Goal: Task Accomplishment & Management: Manage account settings

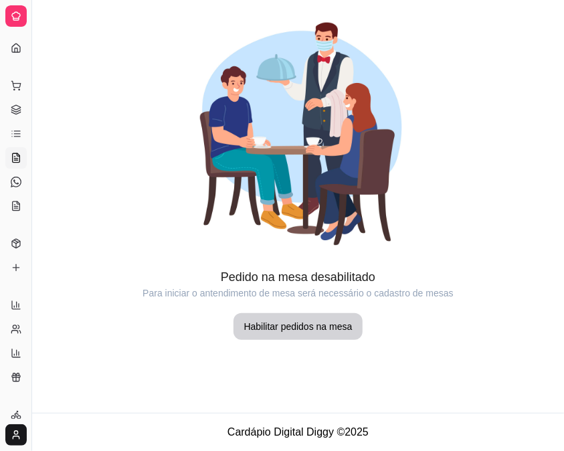
drag, startPoint x: 13, startPoint y: 43, endPoint x: 13, endPoint y: 53, distance: 10.1
click at [13, 44] on icon at bounding box center [16, 48] width 11 height 11
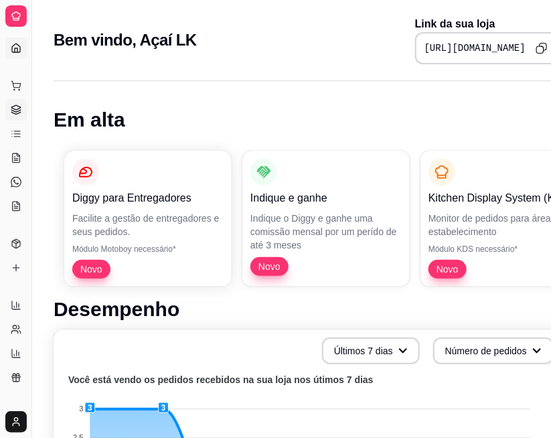
click at [19, 104] on icon at bounding box center [16, 109] width 11 height 11
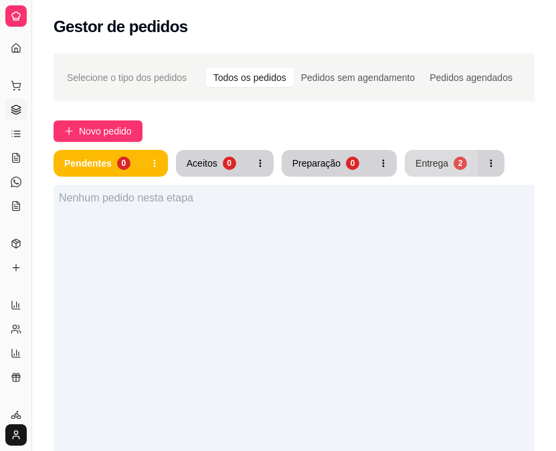
click at [406, 163] on button "Entrega 2" at bounding box center [441, 163] width 73 height 27
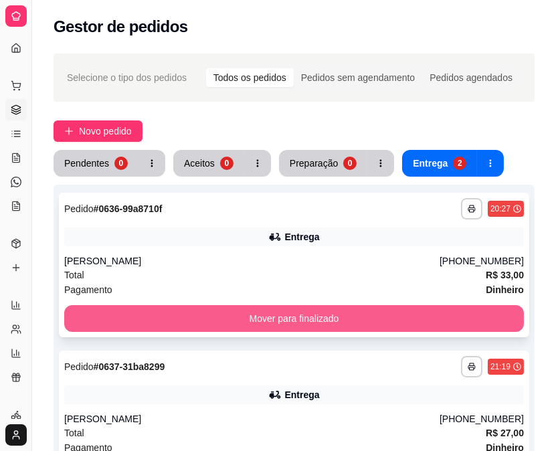
click at [291, 326] on button "Mover para finalizado" at bounding box center [294, 318] width 460 height 27
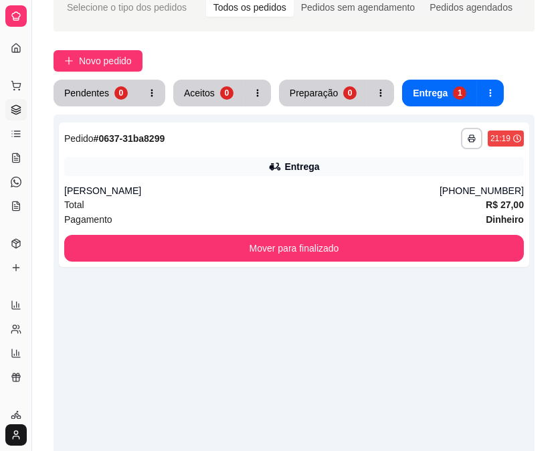
scroll to position [89, 0]
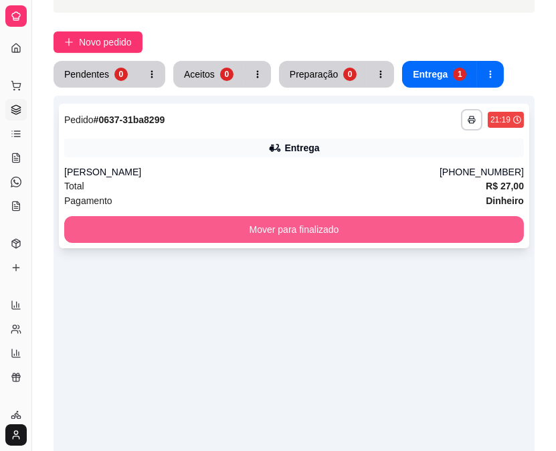
click at [283, 230] on button "Mover para finalizado" at bounding box center [294, 229] width 460 height 27
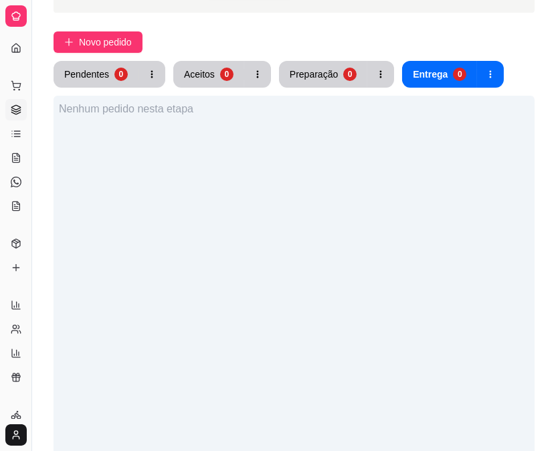
drag, startPoint x: 31, startPoint y: 29, endPoint x: 51, endPoint y: 29, distance: 20.1
click at [51, 29] on div "Diggy Sistema de Gestão A Açaí LK ... Loja aberta Plano Customizado até 06/10 A…" at bounding box center [278, 256] width 556 height 690
drag, startPoint x: 35, startPoint y: 31, endPoint x: 74, endPoint y: 31, distance: 39.5
click at [74, 31] on div "Diggy Sistema de Gestão A Açaí LK ... Loja aberta Plano Customizado até 06/10 A…" at bounding box center [278, 256] width 556 height 690
click at [15, 208] on icon at bounding box center [15, 208] width 3 height 0
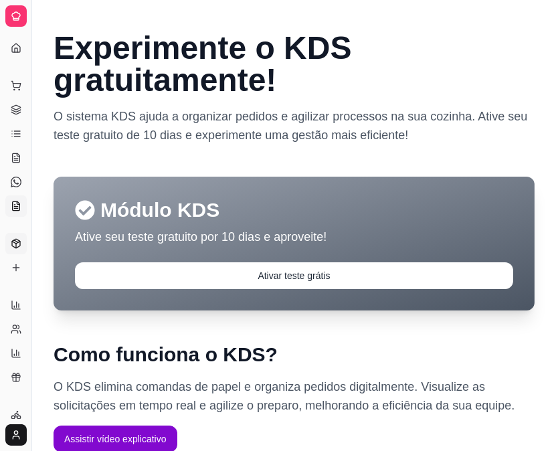
click at [15, 248] on icon at bounding box center [16, 243] width 11 height 11
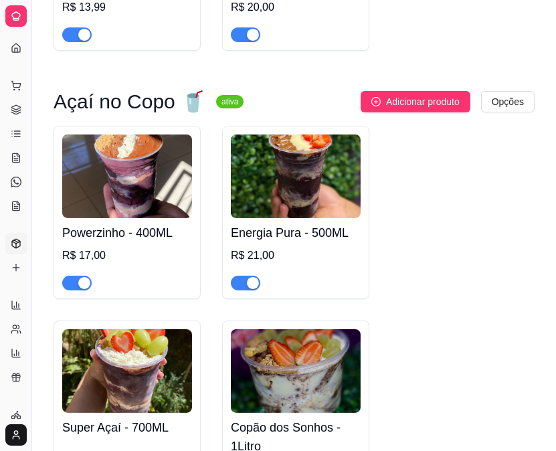
scroll to position [357, 0]
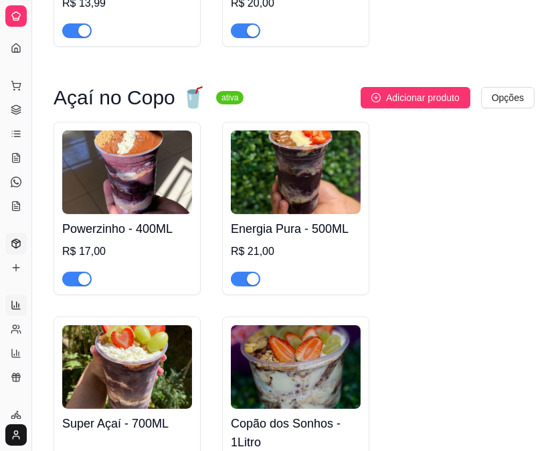
click at [15, 314] on link "Relatórios de vendas" at bounding box center [15, 305] width 21 height 21
select select "ALL"
select select "0"
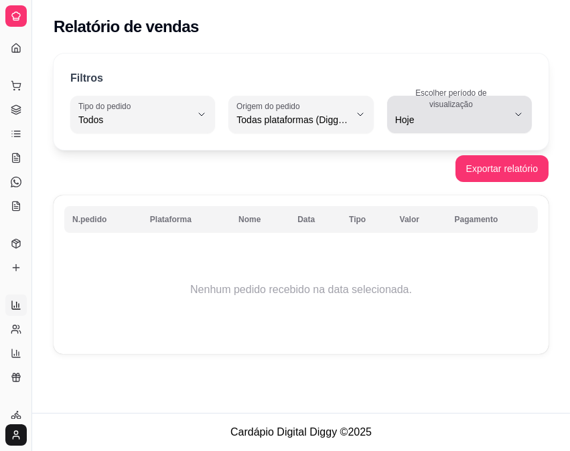
click at [428, 123] on span "Hoje" at bounding box center [451, 119] width 112 height 13
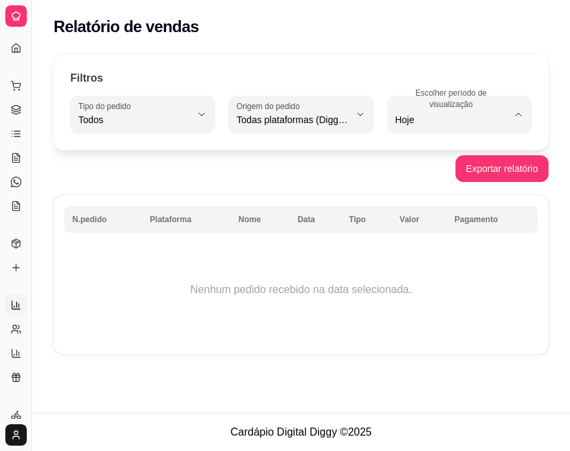
click at [415, 179] on span "Ontem" at bounding box center [453, 173] width 106 height 13
type input "1"
select select "1"
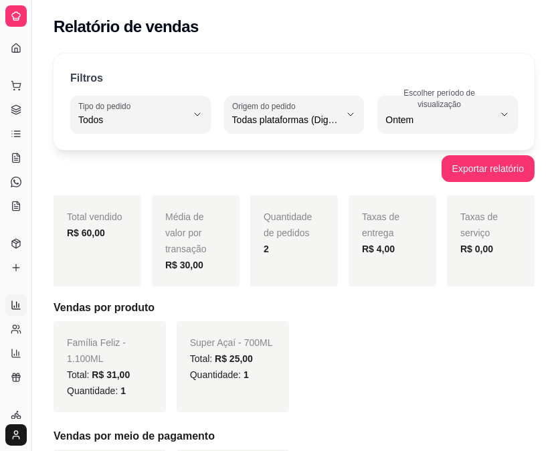
click at [13, 54] on div "Dia a dia" at bounding box center [15, 64] width 21 height 21
click at [15, 46] on icon at bounding box center [16, 48] width 11 height 11
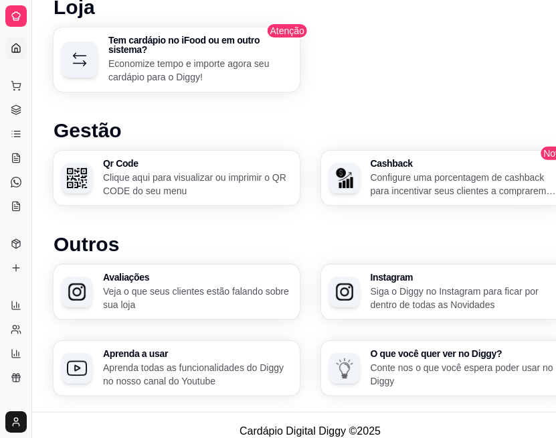
scroll to position [769, 0]
click at [116, 285] on p "Veja o que seus clientes estão falando sobre sua loja" at bounding box center [196, 298] width 183 height 26
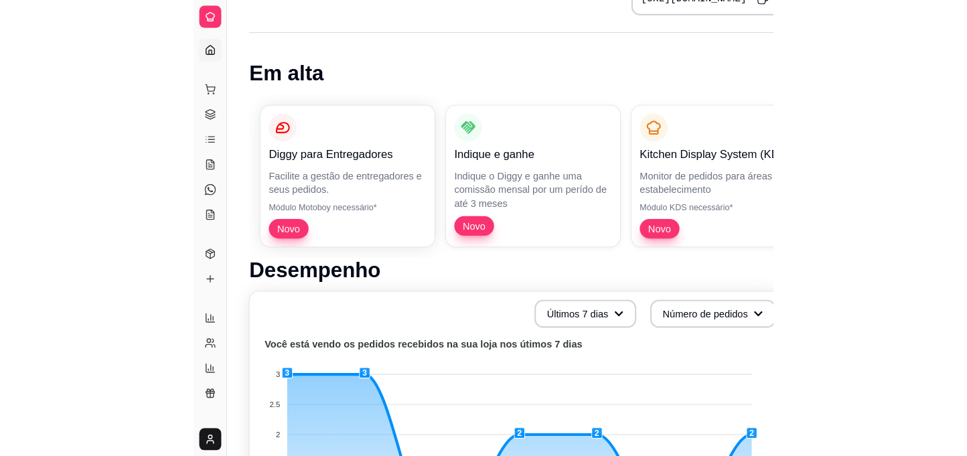
scroll to position [0, 0]
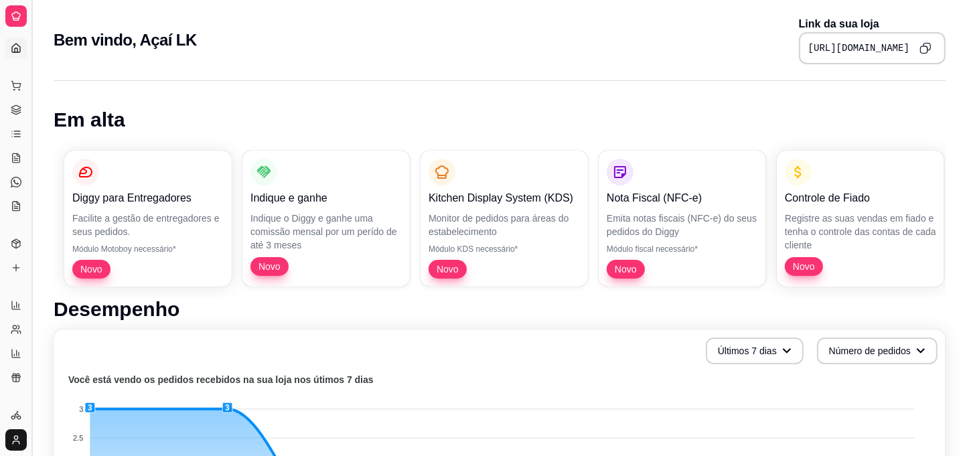
click at [29, 49] on button "Toggle Sidebar" at bounding box center [31, 228] width 11 height 456
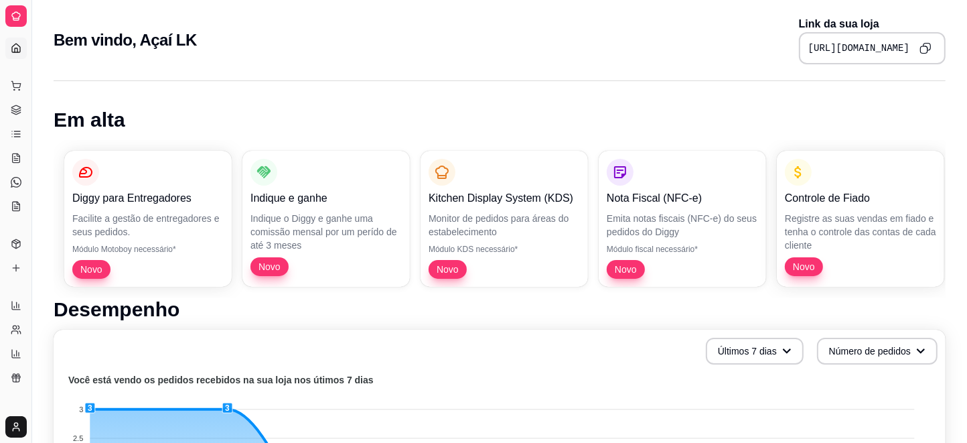
drag, startPoint x: 29, startPoint y: 49, endPoint x: 38, endPoint y: 52, distance: 9.7
click at [31, 52] on div "Diggy Sistema de Gestão A Açaí LK ... Loja aberta Plano Customizado até 06/10 A…" at bounding box center [15, 221] width 31 height 443
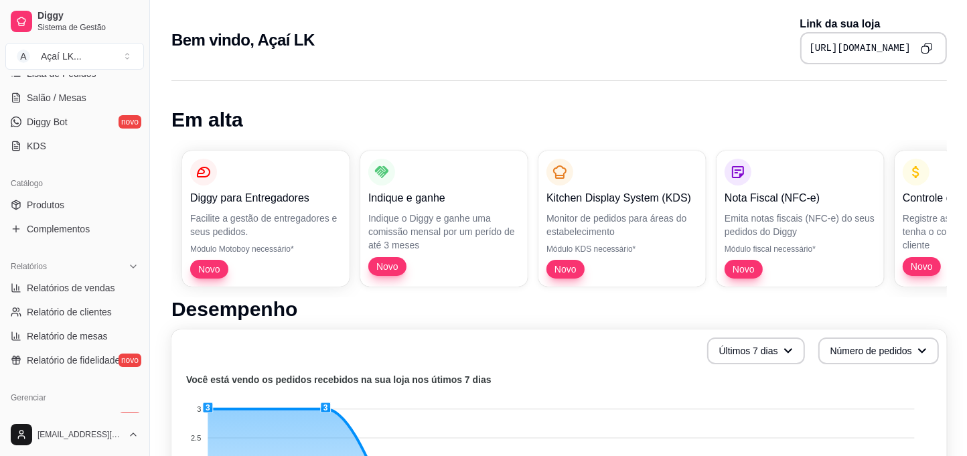
scroll to position [267, 0]
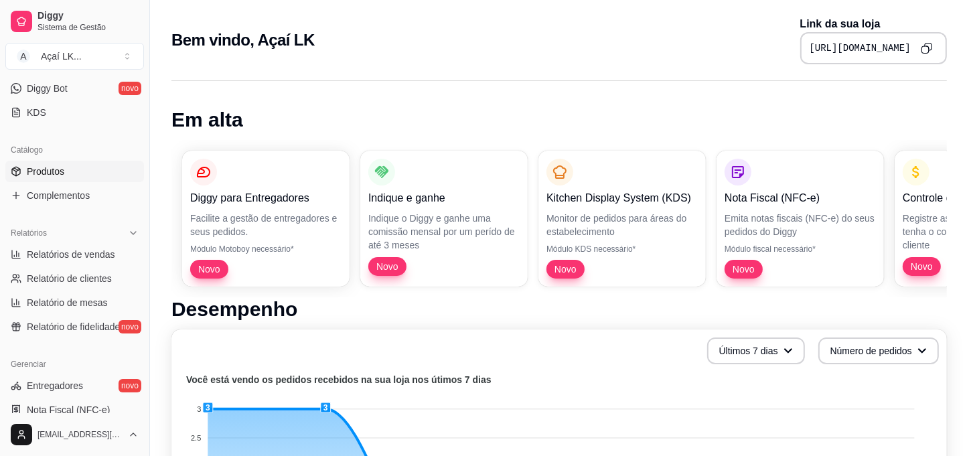
click at [49, 165] on span "Produtos" at bounding box center [45, 171] width 37 height 13
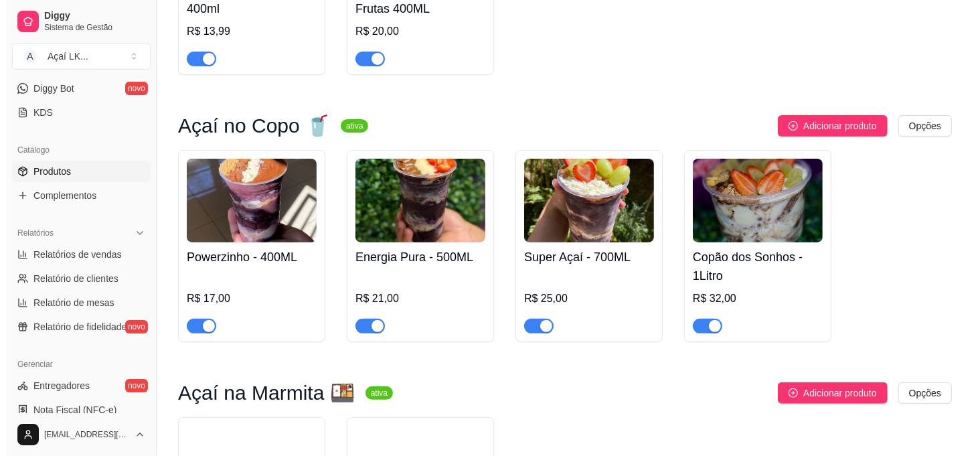
scroll to position [89, 0]
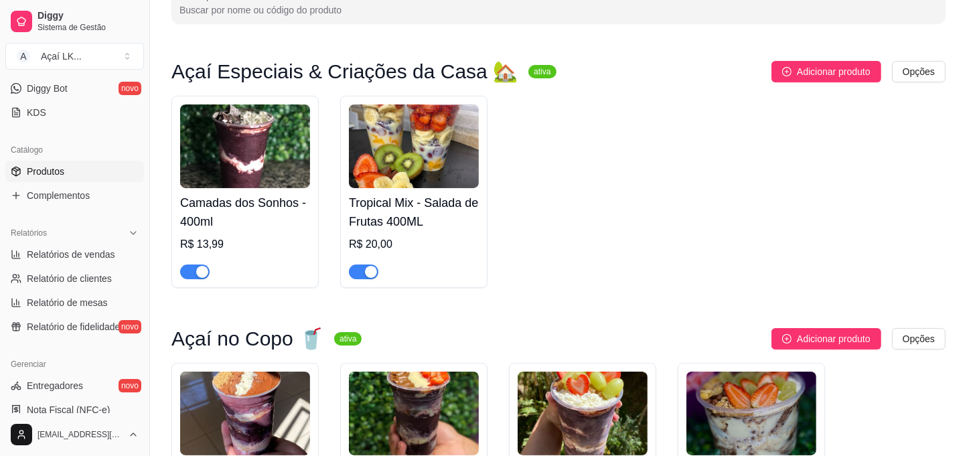
click at [242, 175] on img at bounding box center [245, 146] width 130 height 84
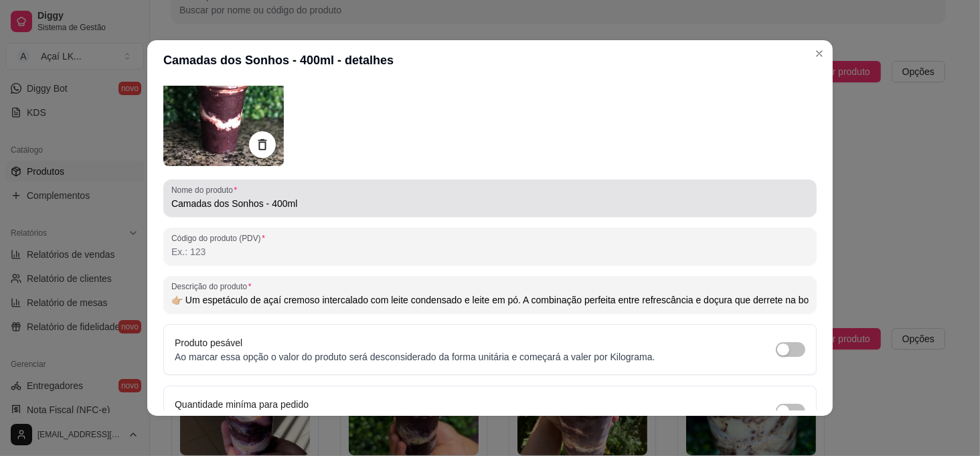
click at [307, 205] on input "Camadas dos Sonhos - 400ml" at bounding box center [489, 203] width 637 height 13
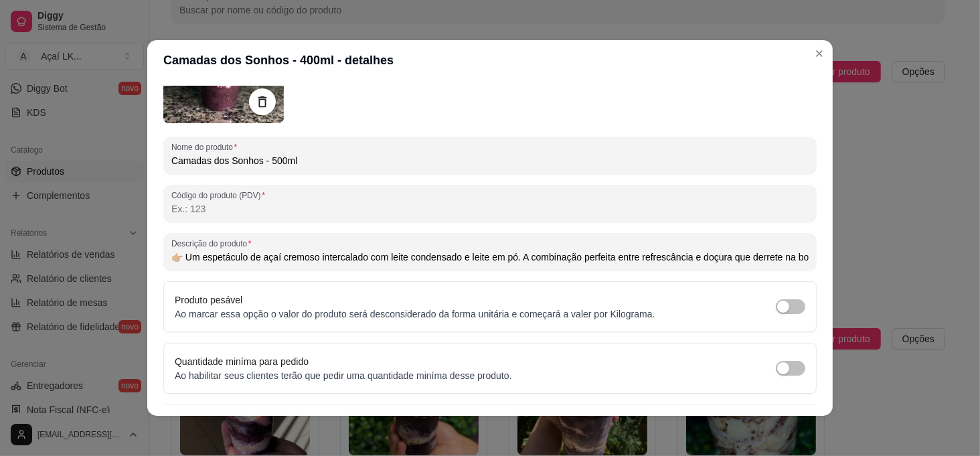
scroll to position [163, 0]
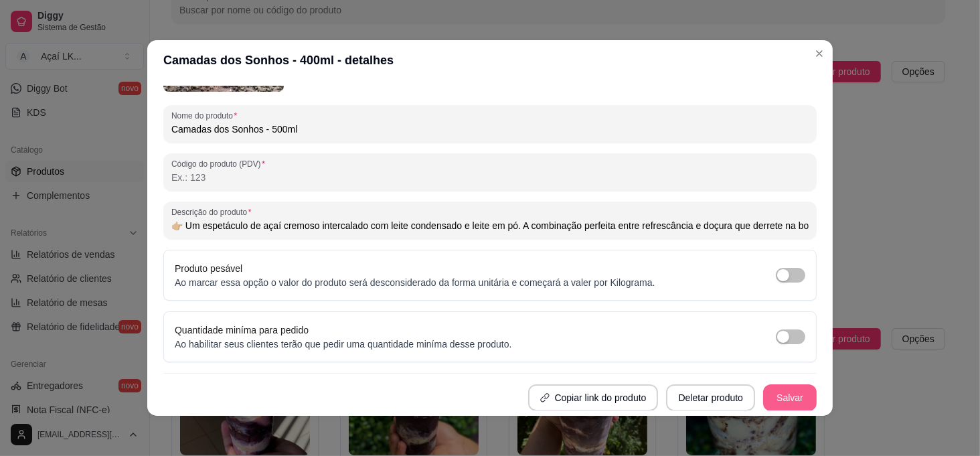
type input "Camadas dos Sonhos - 500ml"
click at [564, 392] on button "Salvar" at bounding box center [790, 397] width 54 height 27
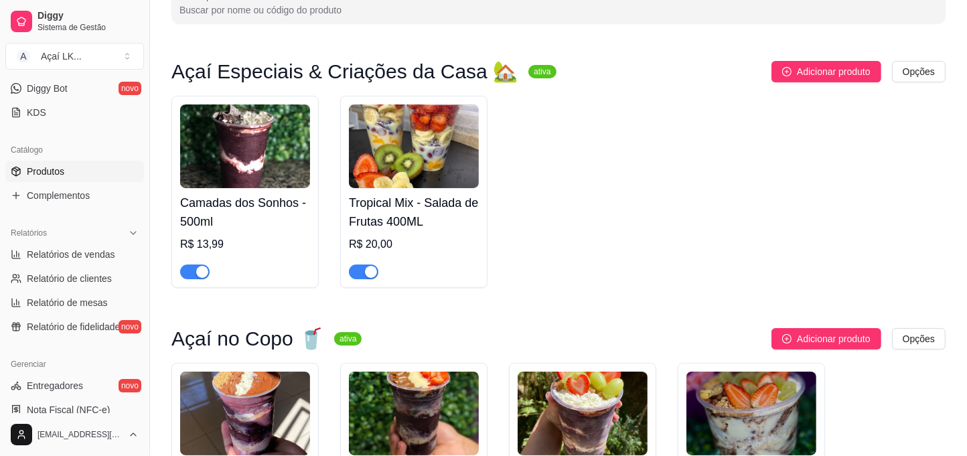
click at [283, 242] on div "R$ 13,99" at bounding box center [245, 244] width 130 height 16
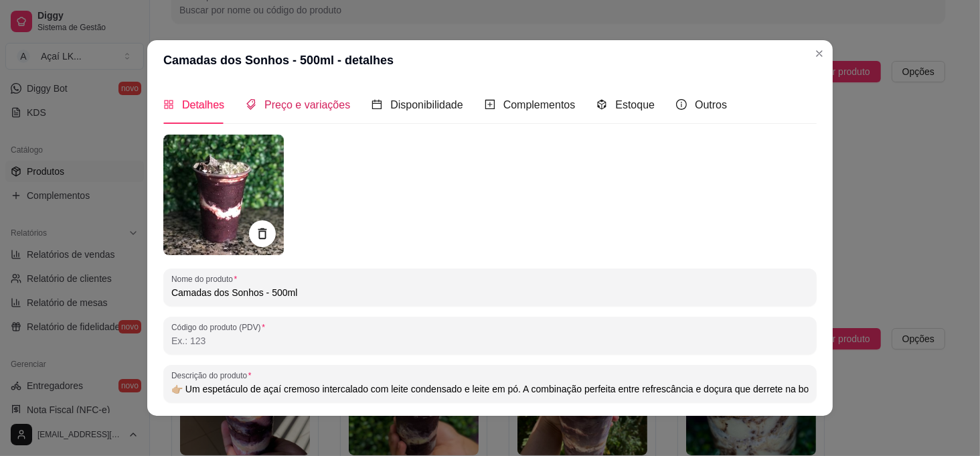
click at [320, 103] on span "Preço e variações" at bounding box center [307, 104] width 86 height 11
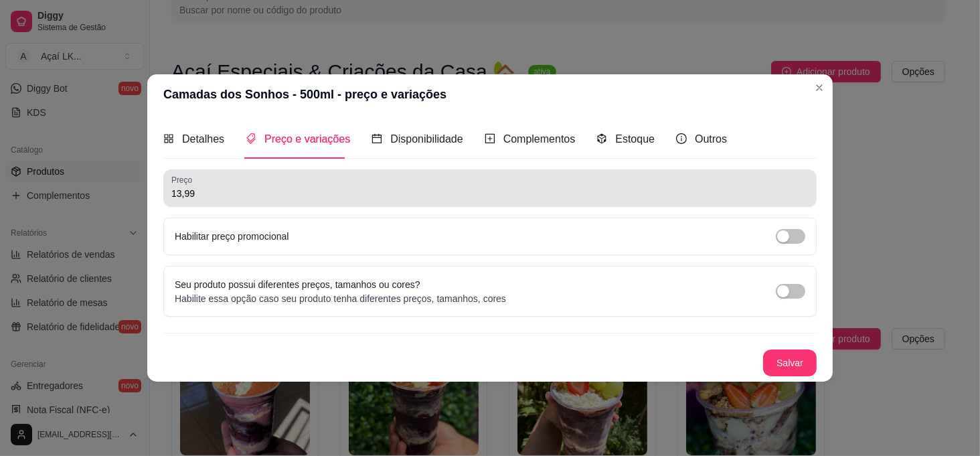
click at [214, 184] on div "13,99" at bounding box center [489, 188] width 637 height 27
click at [215, 184] on div "13,99" at bounding box center [489, 188] width 637 height 27
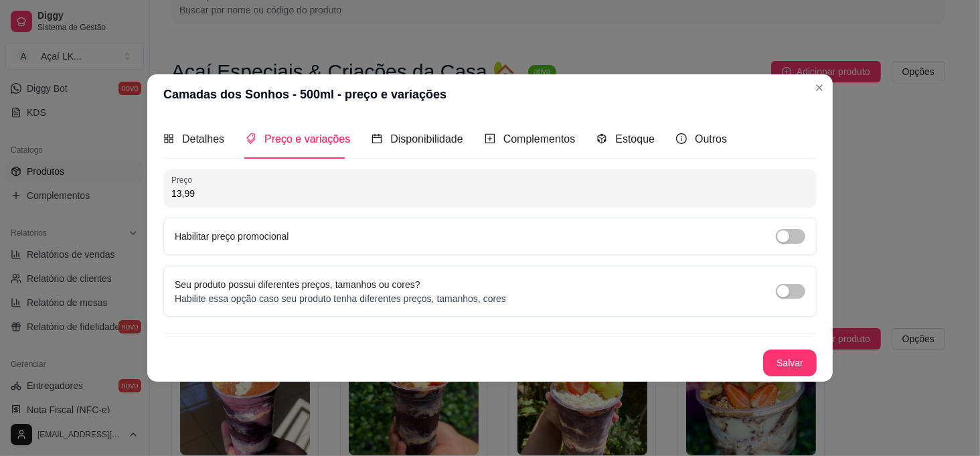
click at [215, 184] on div "13,99" at bounding box center [489, 188] width 637 height 27
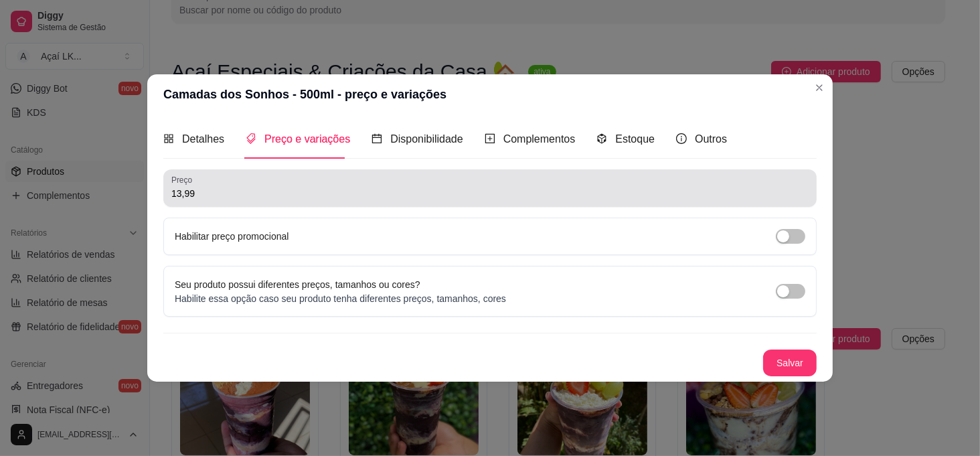
click at [221, 201] on div "13,99" at bounding box center [489, 188] width 637 height 27
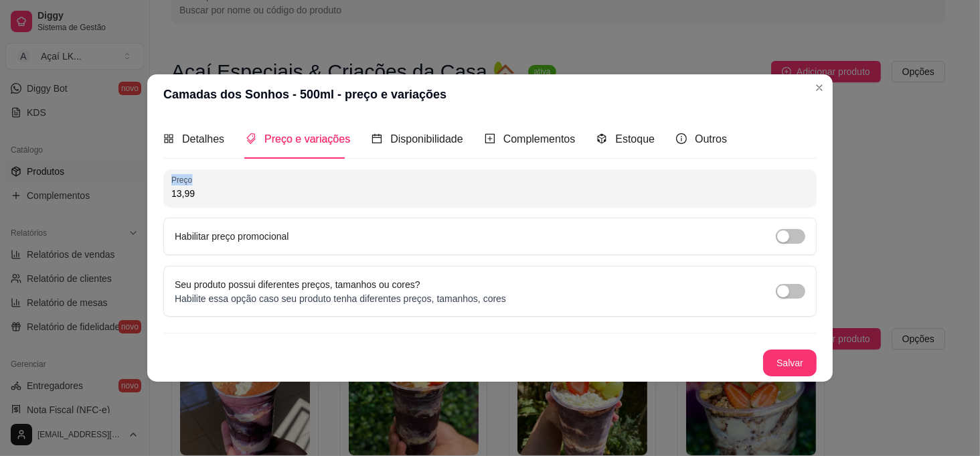
click at [221, 201] on div "13,99" at bounding box center [489, 188] width 637 height 27
type input "14,99"
click at [564, 360] on button "Salvar" at bounding box center [790, 362] width 54 height 27
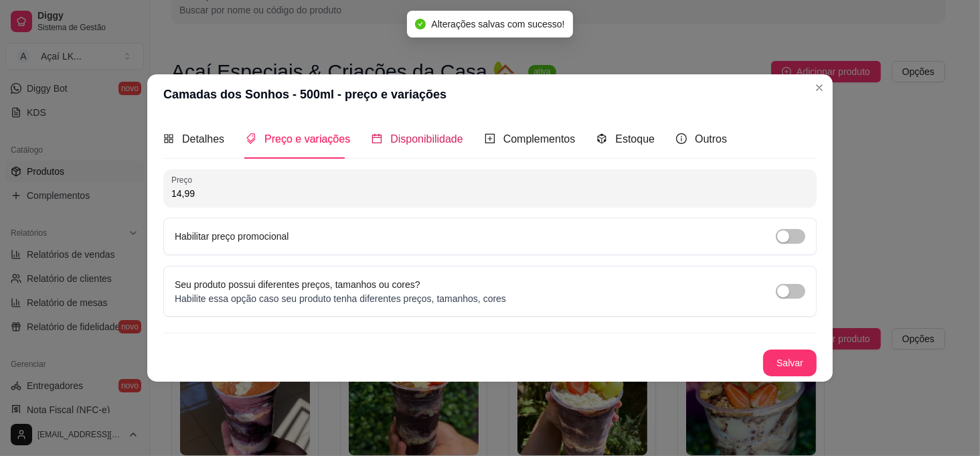
click at [409, 145] on span "Disponibilidade" at bounding box center [426, 138] width 73 height 11
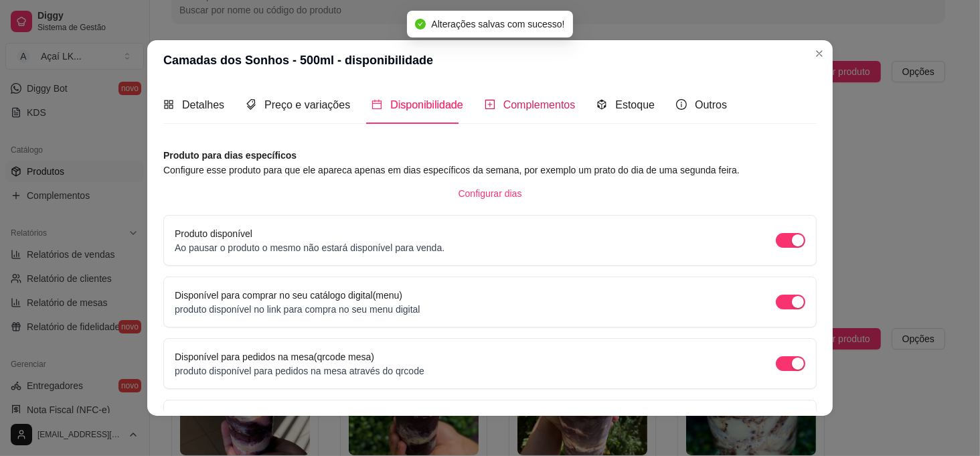
click at [535, 104] on span "Complementos" at bounding box center [539, 104] width 72 height 11
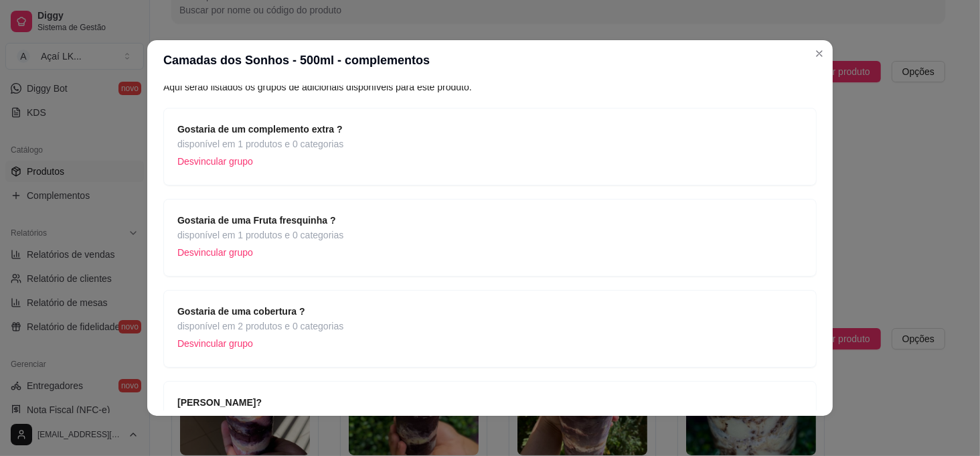
scroll to position [89, 0]
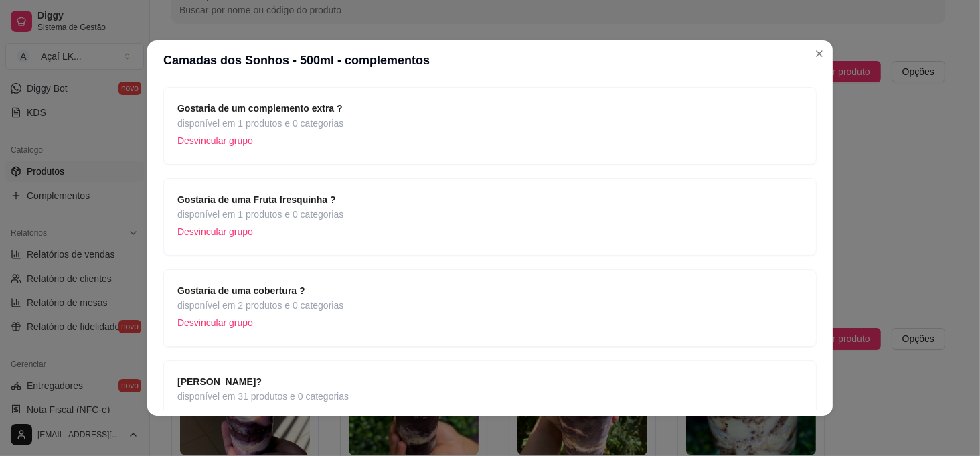
click at [564, 125] on div "Gostaria de um complemento extra ? disponível em 1 produtos e 0 categorias Desv…" at bounding box center [489, 126] width 625 height 50
click at [193, 139] on p "Desvincular grupo" at bounding box center [260, 141] width 166 height 20
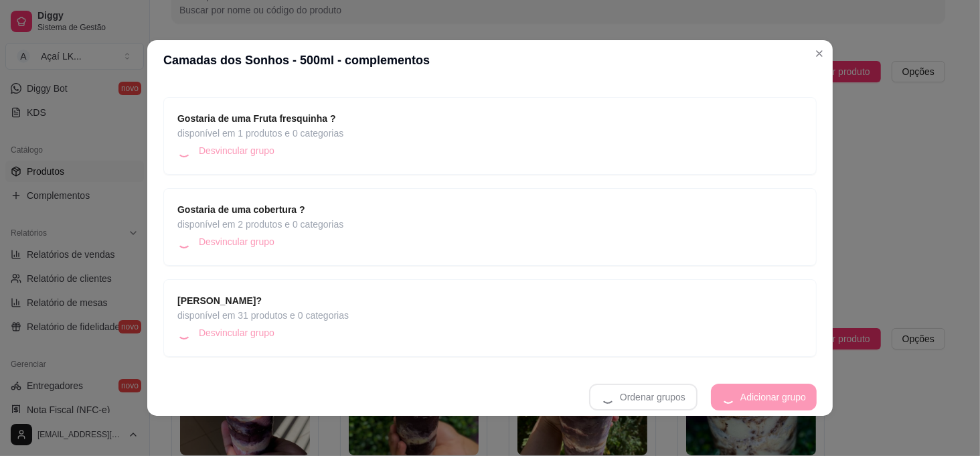
scroll to position [78, 0]
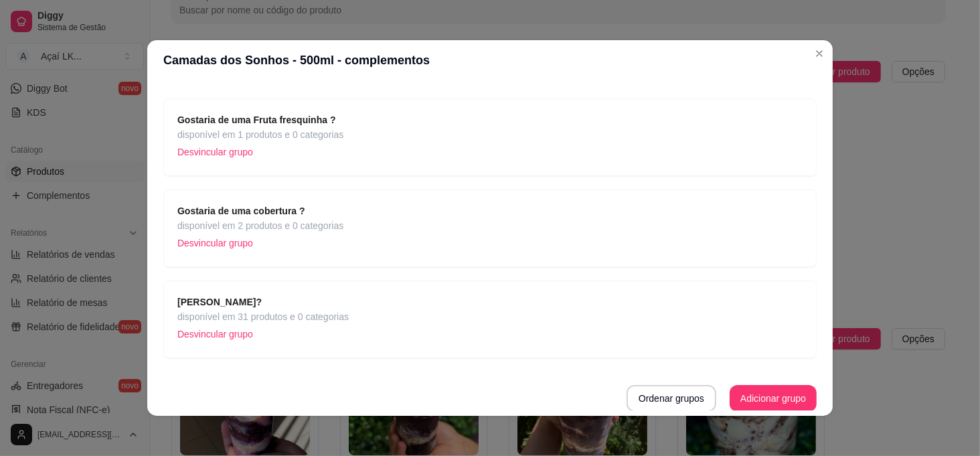
click at [234, 147] on p "Desvincular grupo" at bounding box center [260, 152] width 166 height 20
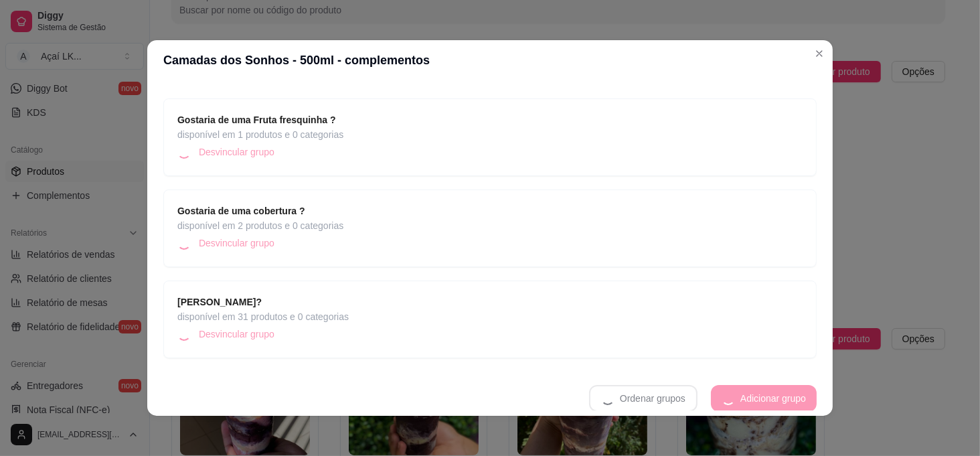
scroll to position [0, 0]
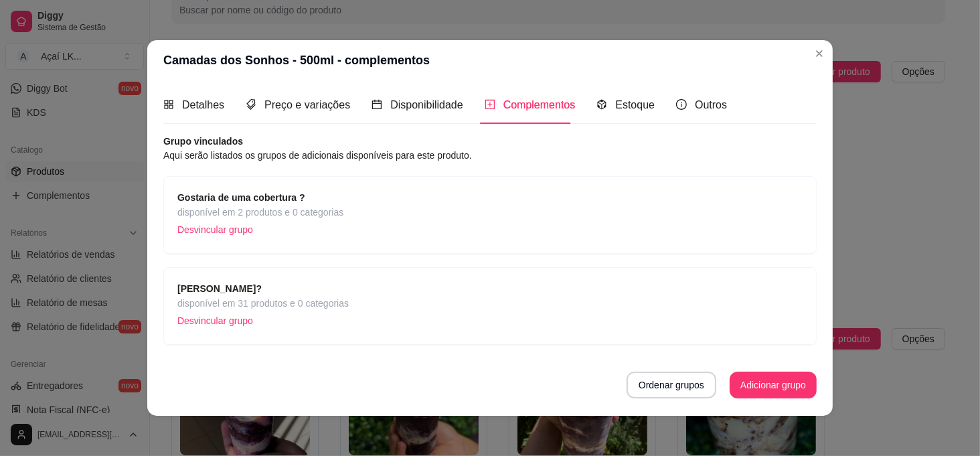
click at [223, 231] on p "Desvincular grupo" at bounding box center [260, 230] width 166 height 20
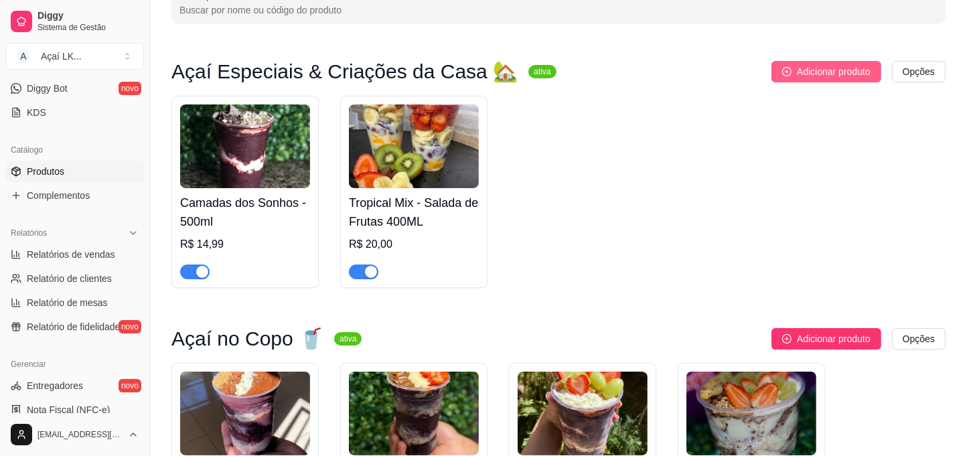
click at [564, 80] on button "Adicionar produto" at bounding box center [826, 71] width 110 height 21
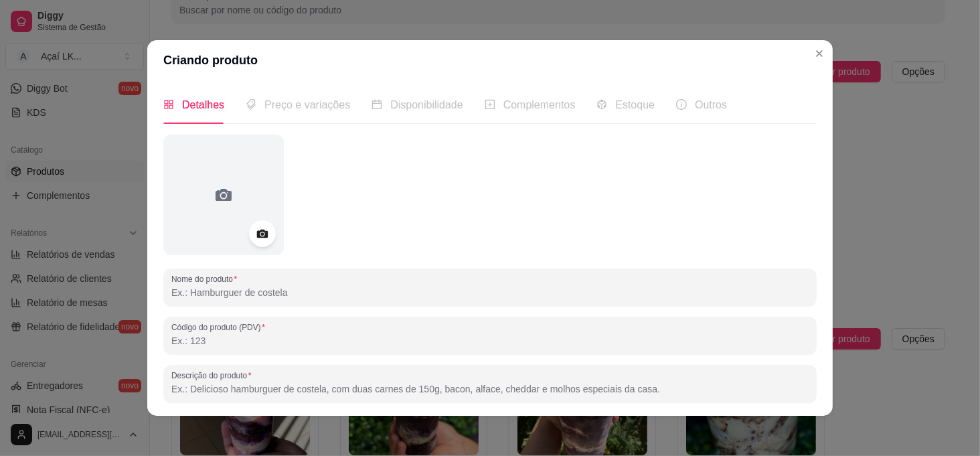
click at [229, 386] on input "Descrição do produto" at bounding box center [489, 388] width 637 height 13
paste input "Uma explosão de sabor que você merece! 💥 Açaí cremoso no ponto certo, coberto c…"
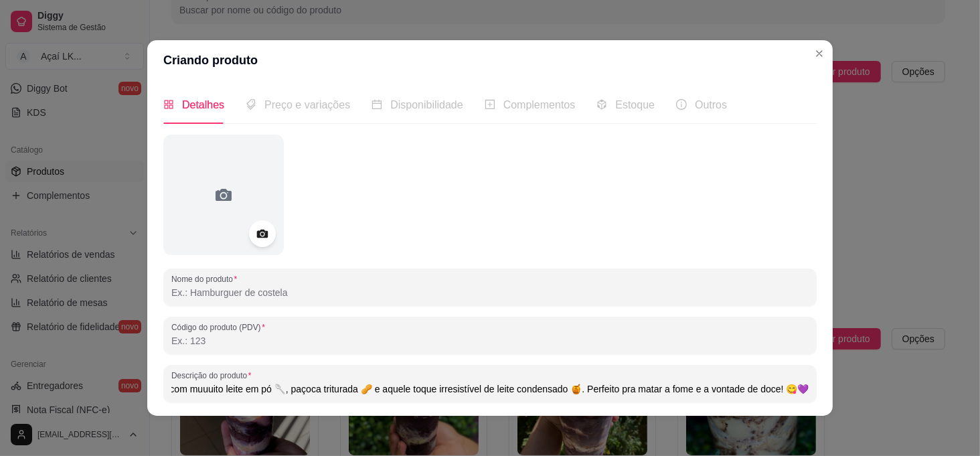
scroll to position [0, 371]
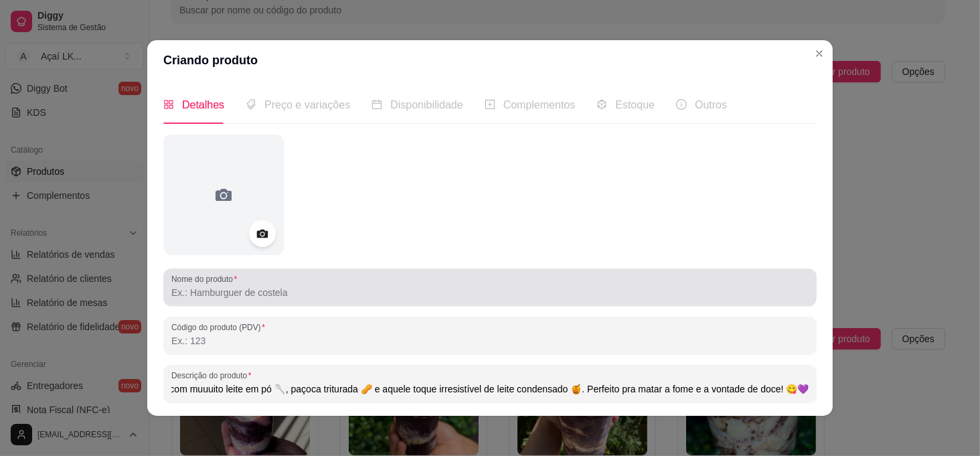
type input "Uma explosão de sabor que você merece! 💥 Açaí cremoso no ponto certo, coberto c…"
click at [218, 293] on input "Nome do produto" at bounding box center [489, 292] width 637 height 13
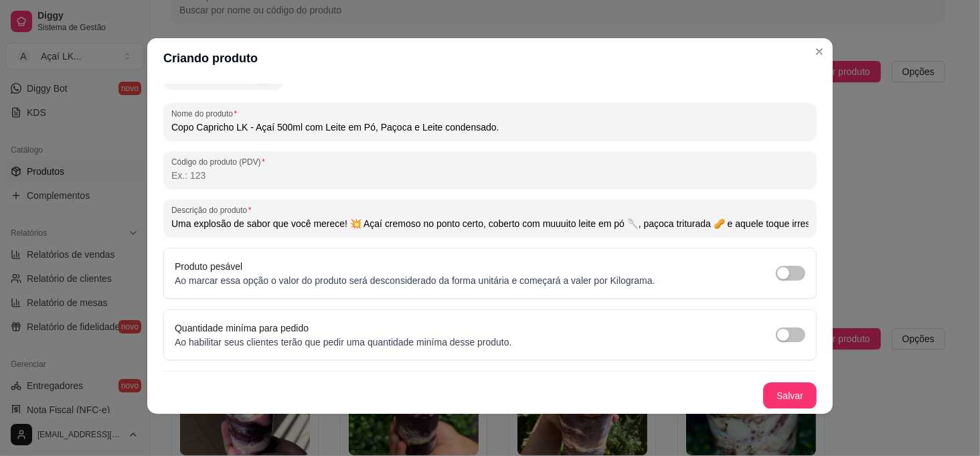
scroll to position [2, 0]
type input "Copo Capricho LK - Açaí 500ml com Leite em Pó, Paçoca e Leite condensado."
click at [564, 392] on button "Salvar" at bounding box center [790, 395] width 54 height 27
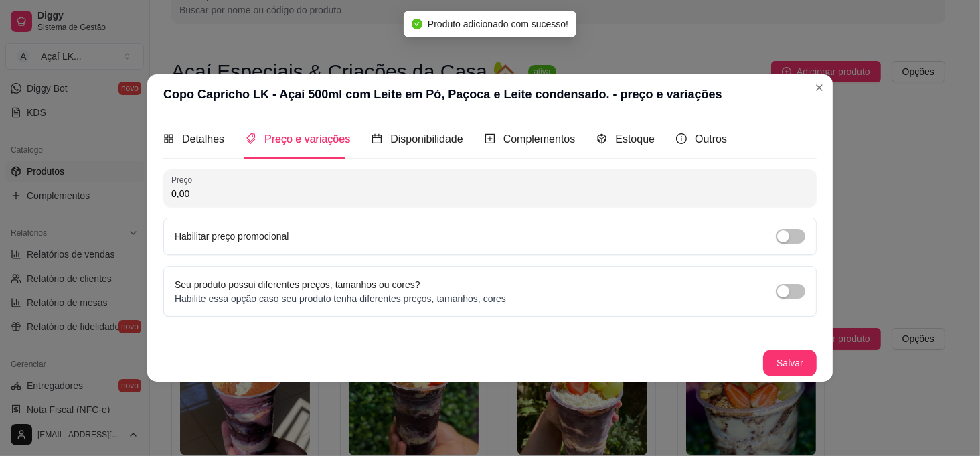
scroll to position [0, 0]
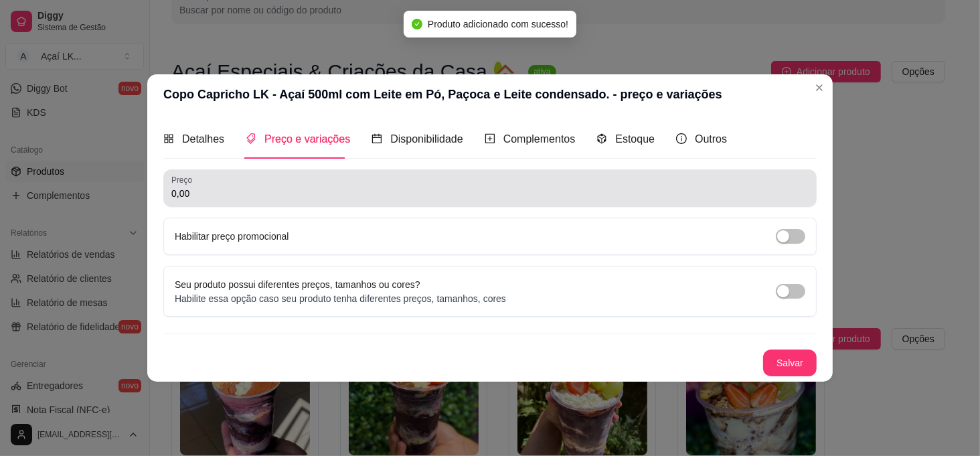
click at [278, 185] on div "0,00" at bounding box center [489, 188] width 637 height 27
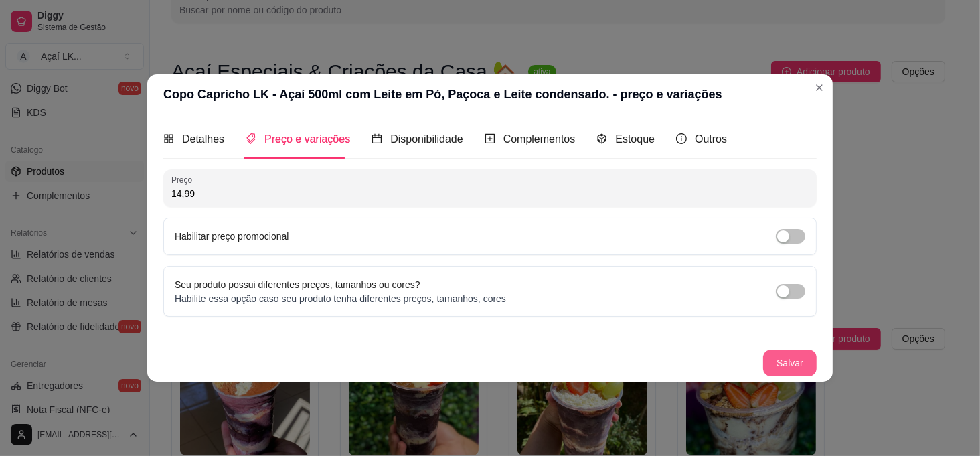
type input "14,99"
click at [564, 363] on button "Salvar" at bounding box center [790, 362] width 54 height 27
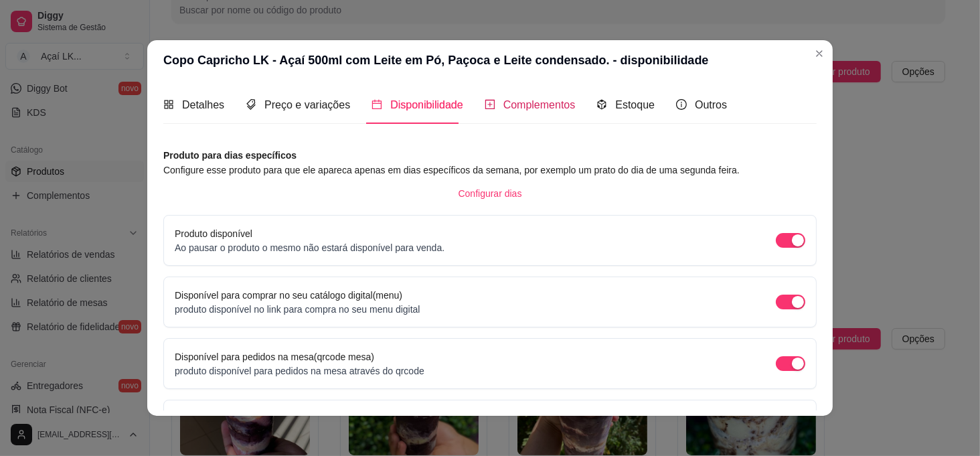
click at [530, 104] on span "Complementos" at bounding box center [539, 104] width 72 height 11
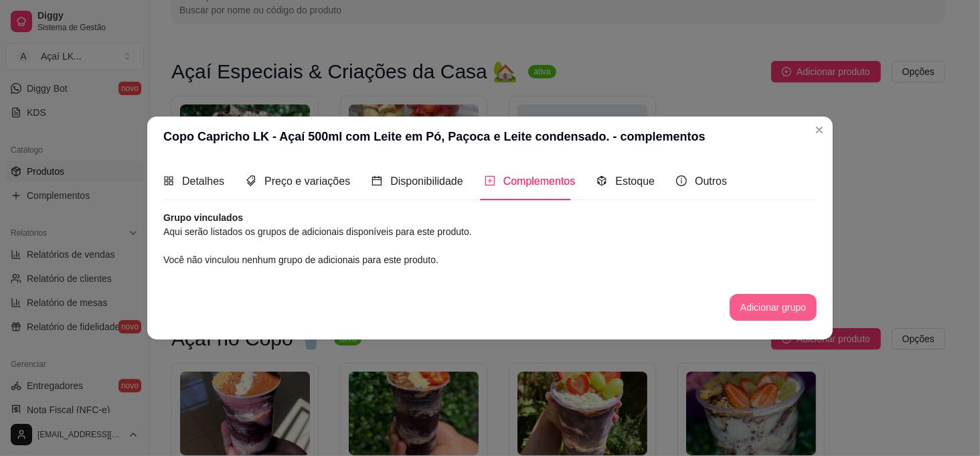
click at [564, 313] on button "Adicionar grupo" at bounding box center [773, 307] width 87 height 27
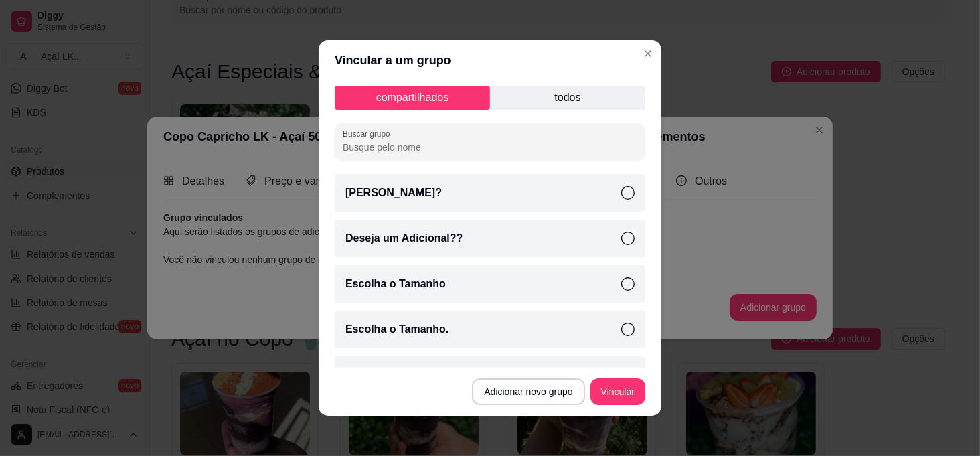
click at [465, 202] on div "[PERSON_NAME]?" at bounding box center [490, 192] width 311 height 37
click at [564, 385] on button "Vincular" at bounding box center [618, 392] width 54 height 26
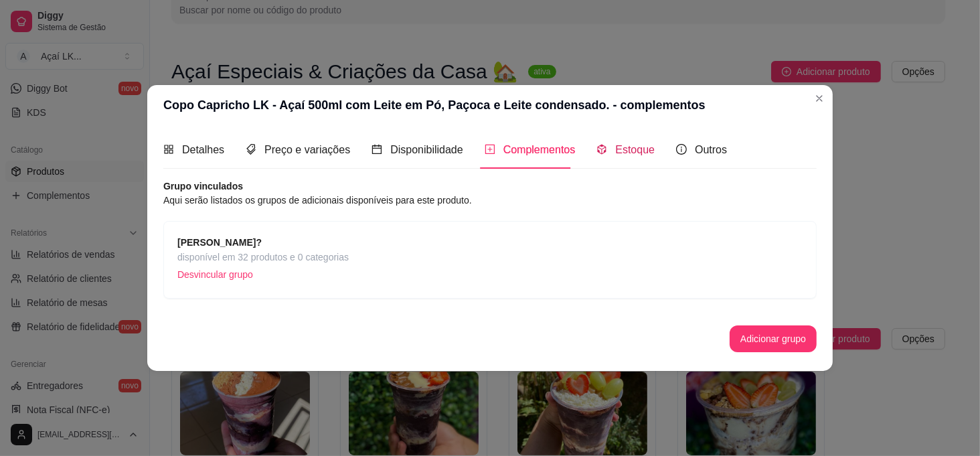
click at [564, 147] on span "Estoque" at bounding box center [635, 149] width 40 height 11
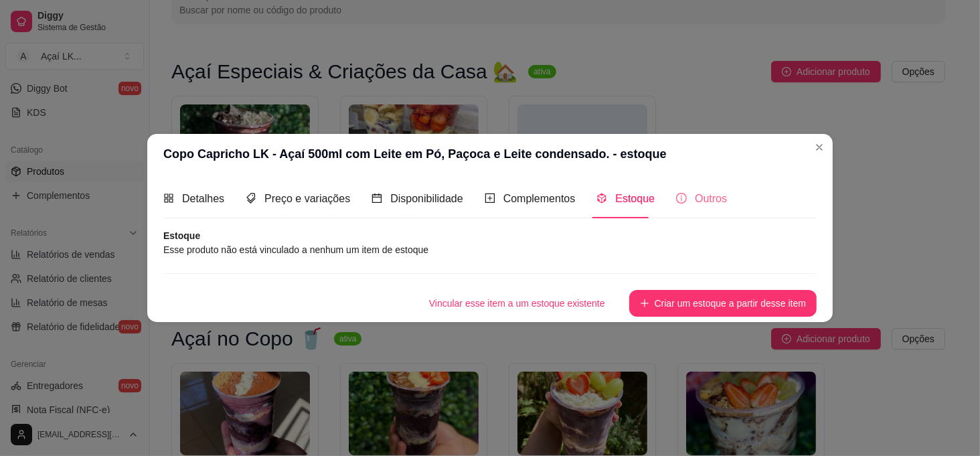
click at [564, 214] on div "Outros" at bounding box center [701, 198] width 51 height 38
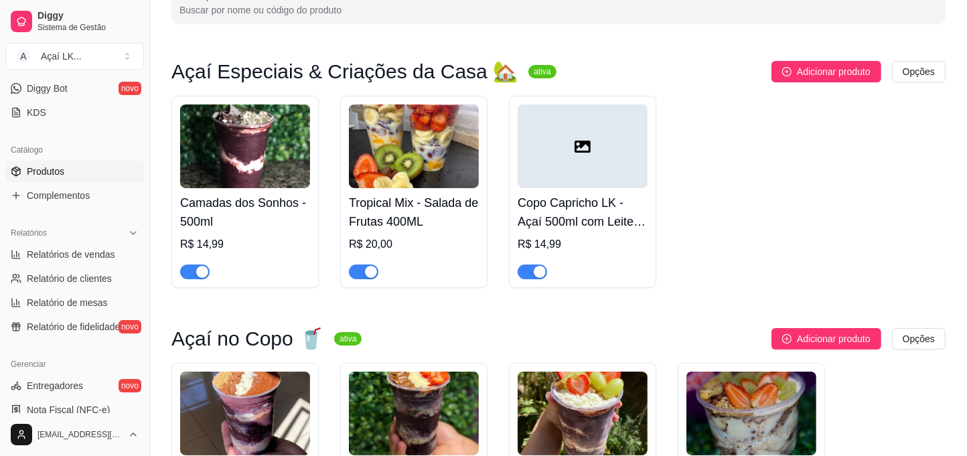
click at [226, 179] on img at bounding box center [245, 146] width 130 height 84
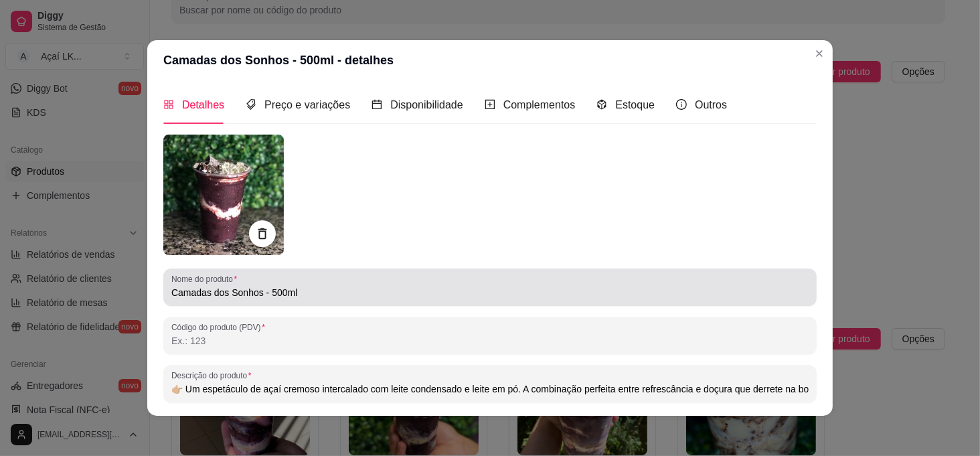
click at [349, 300] on div "Camadas dos Sonhos - 500ml" at bounding box center [489, 287] width 637 height 27
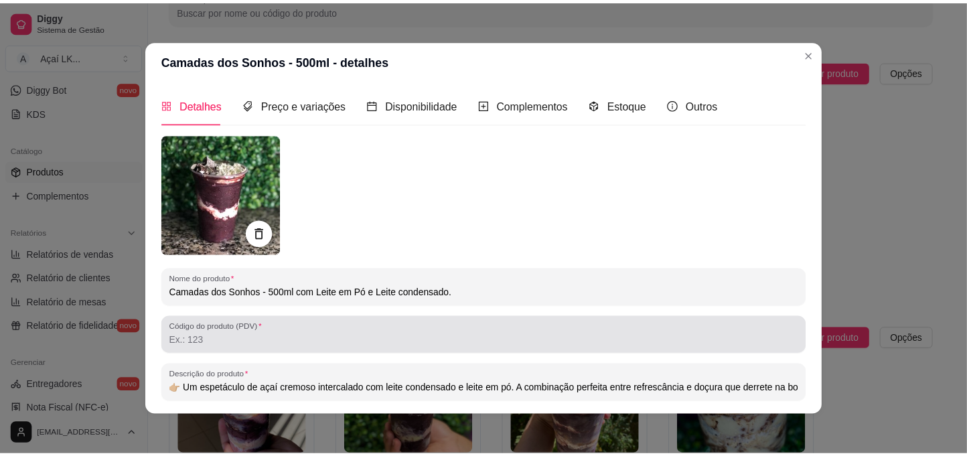
scroll to position [163, 0]
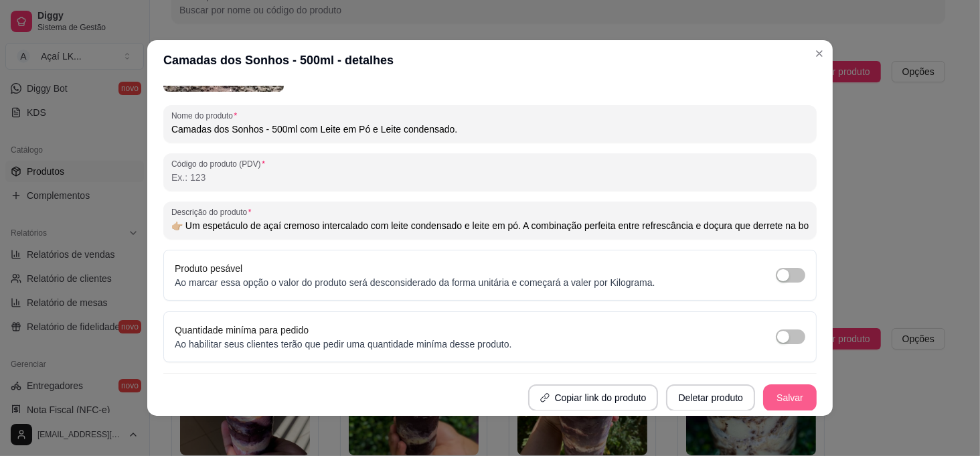
type input "Camadas dos Sonhos - 500ml com Leite em Pó e Leite condensado."
click at [564, 398] on button "Salvar" at bounding box center [790, 398] width 52 height 26
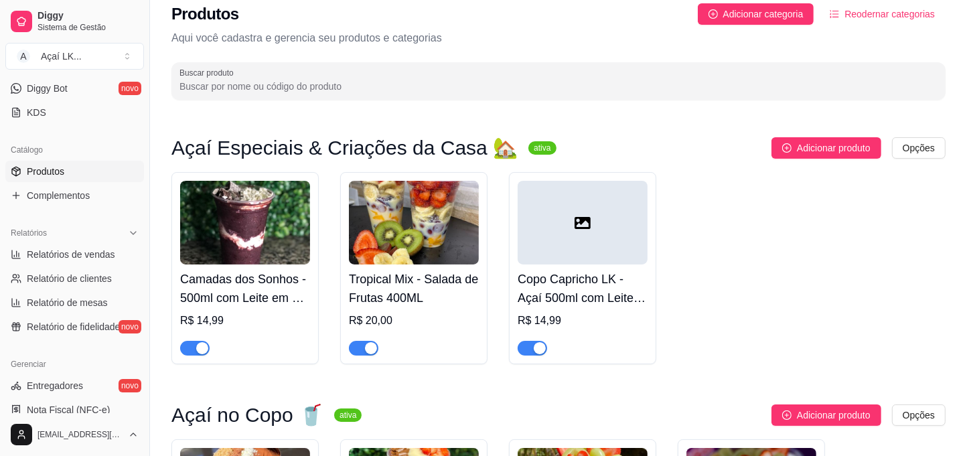
scroll to position [0, 0]
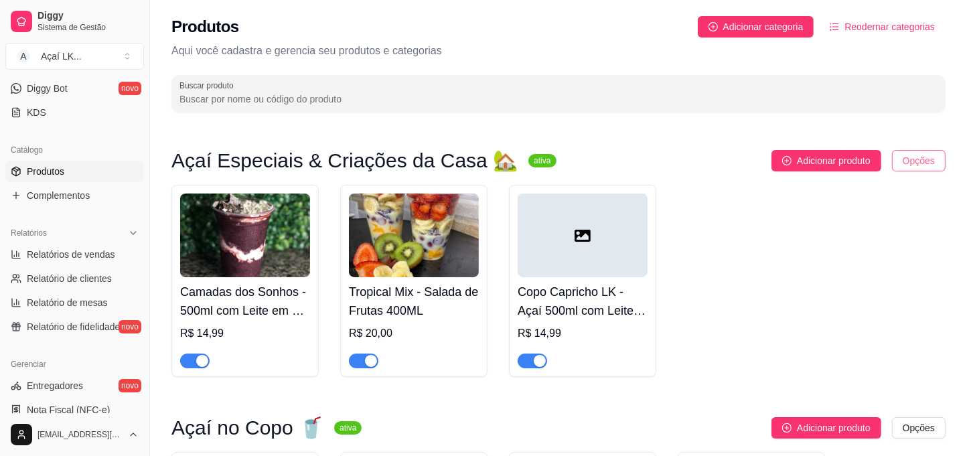
click at [564, 165] on html "Diggy Sistema de Gestão A Açaí LK ... Loja aberta Plano Customizado até 06/10 A…" at bounding box center [483, 228] width 967 height 456
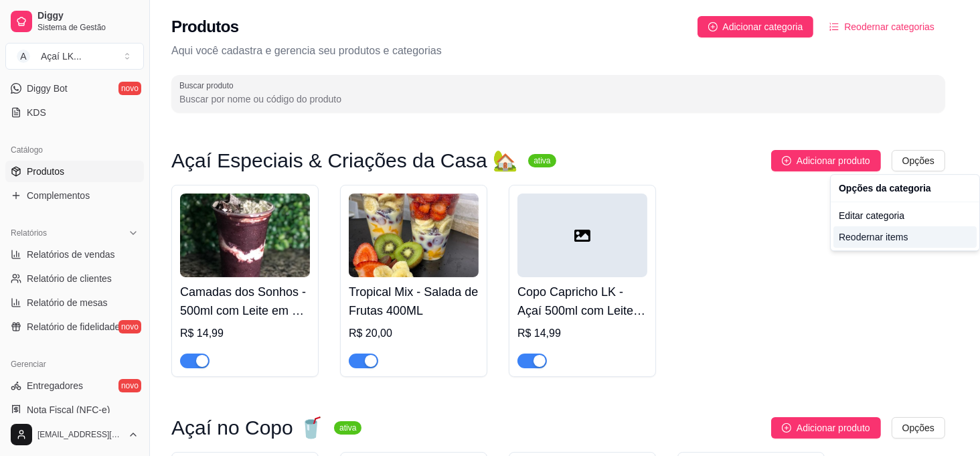
click at [564, 244] on div "Reodernar items" at bounding box center [905, 236] width 143 height 21
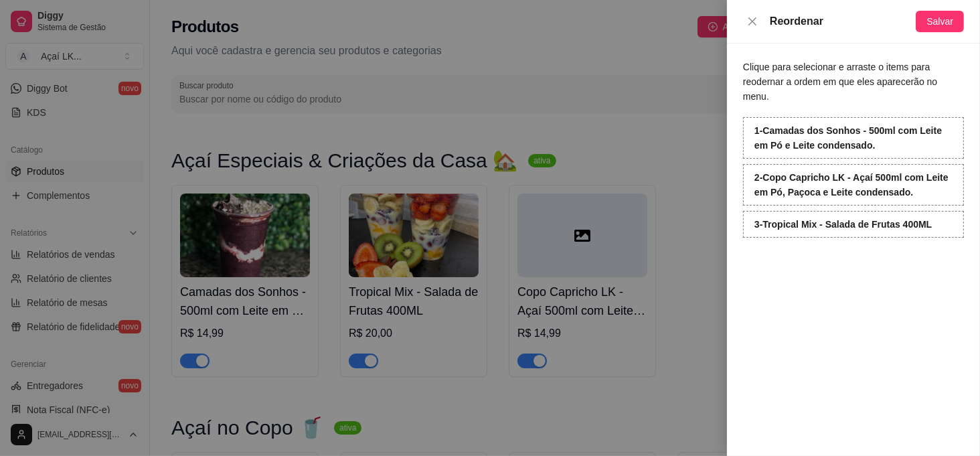
click at [564, 303] on div "Clique para selecionar e arraste o items para reodernar a ordem em que eles apa…" at bounding box center [853, 250] width 253 height 412
click at [564, 31] on button "Salvar" at bounding box center [940, 21] width 48 height 21
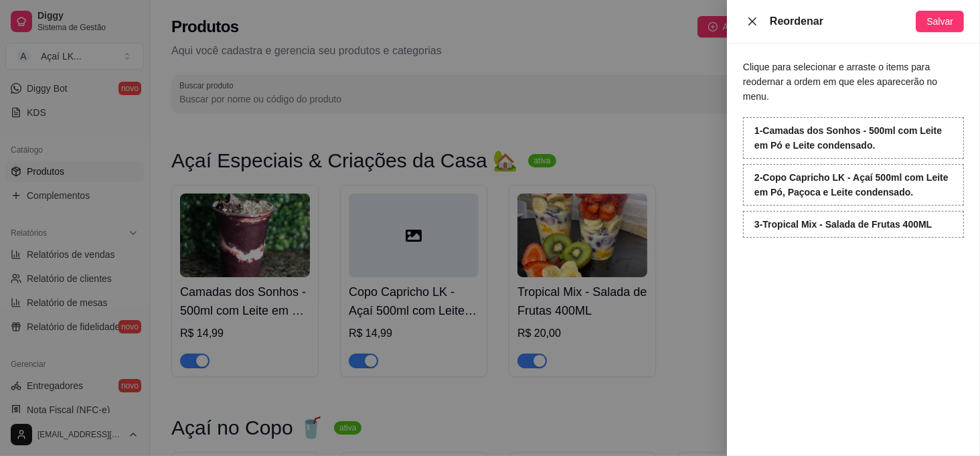
click at [564, 21] on icon "close" at bounding box center [752, 21] width 11 height 11
